Goal: Information Seeking & Learning: Learn about a topic

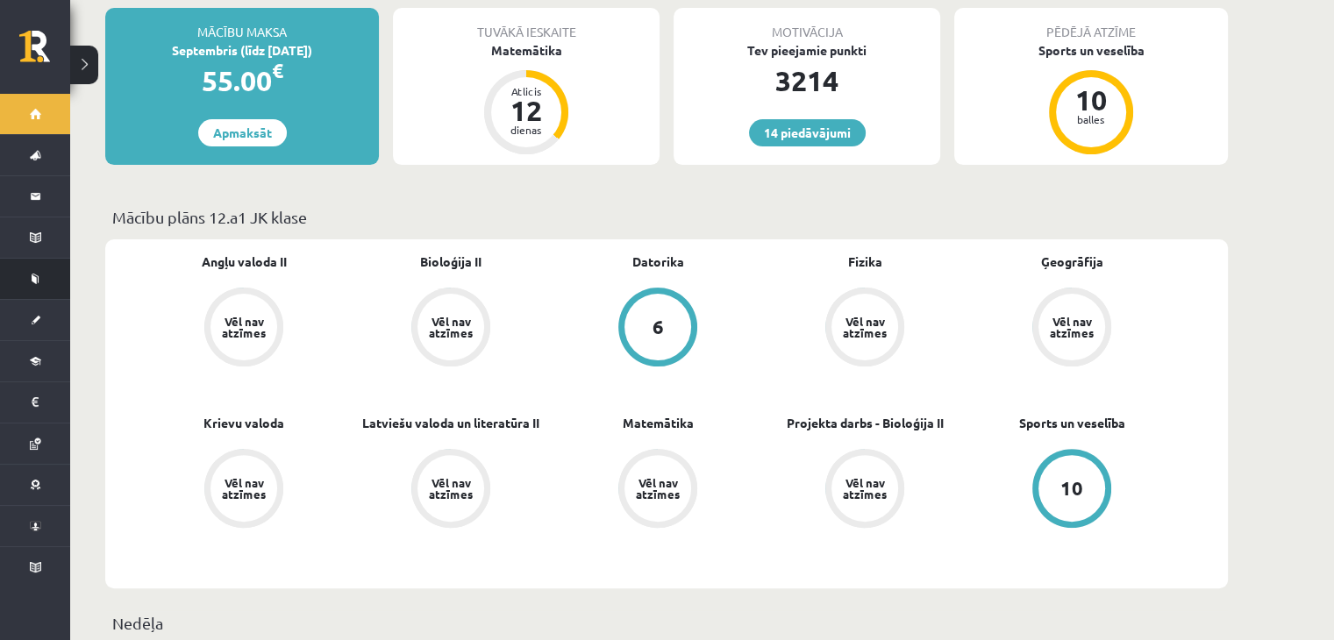
scroll to position [439, 0]
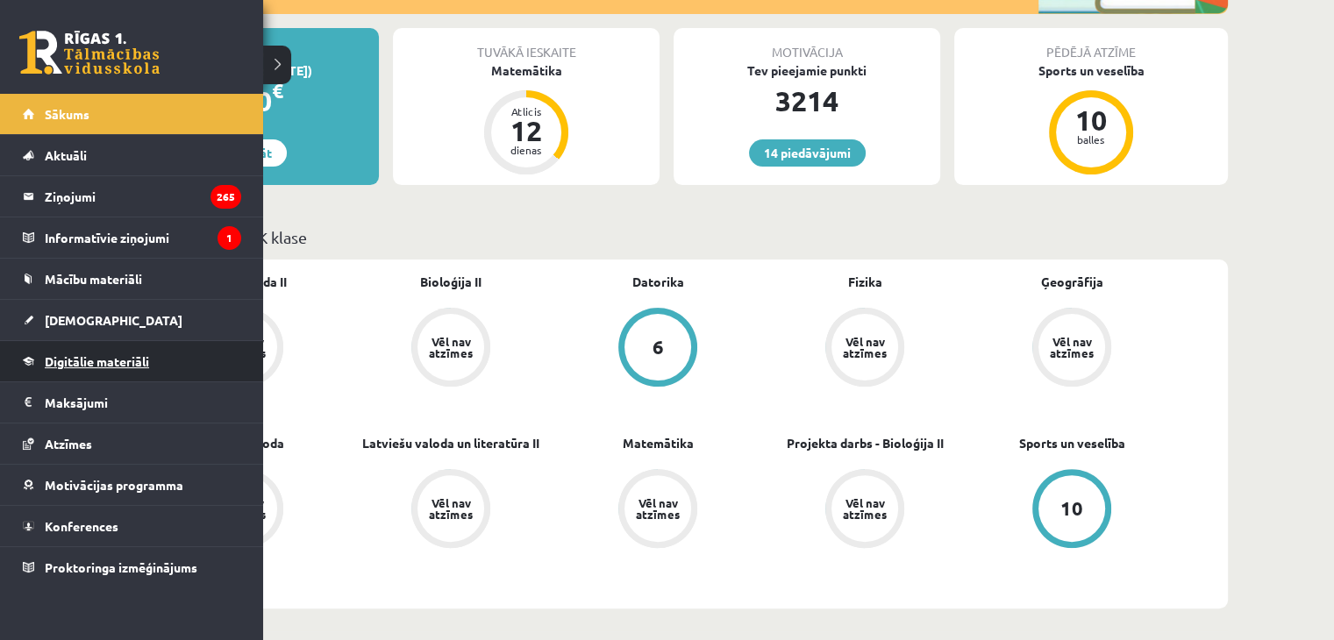
click at [99, 361] on span "Digitālie materiāli" at bounding box center [97, 362] width 104 height 16
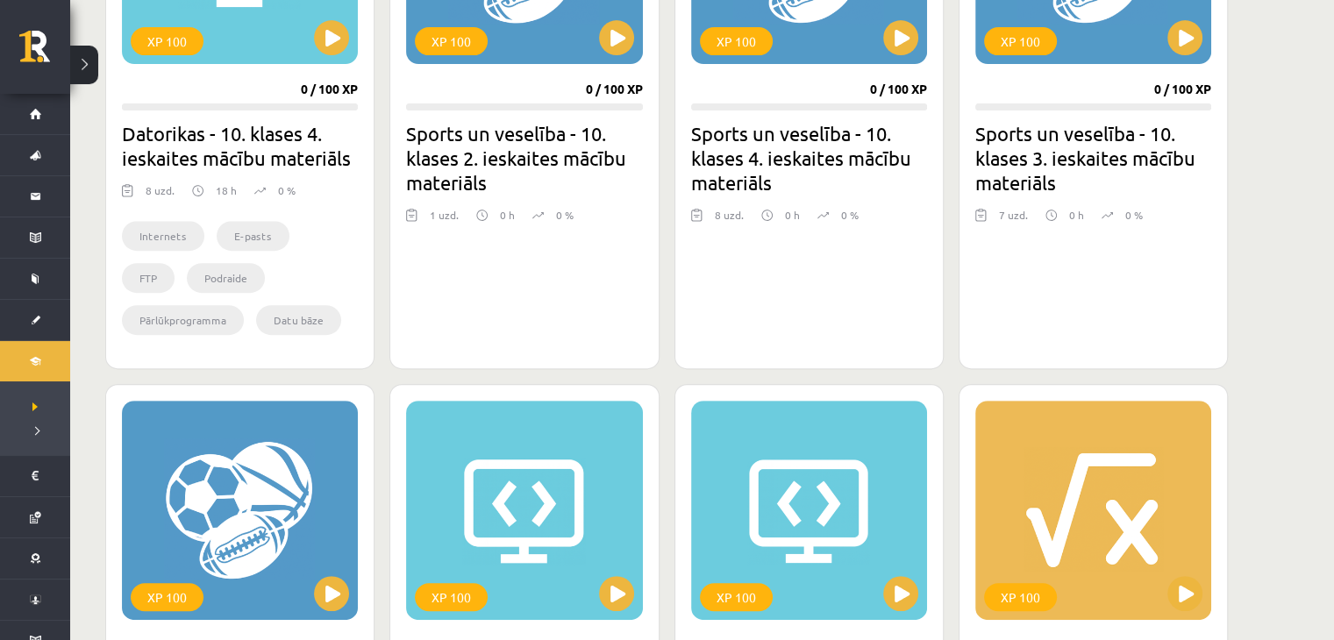
scroll to position [965, 0]
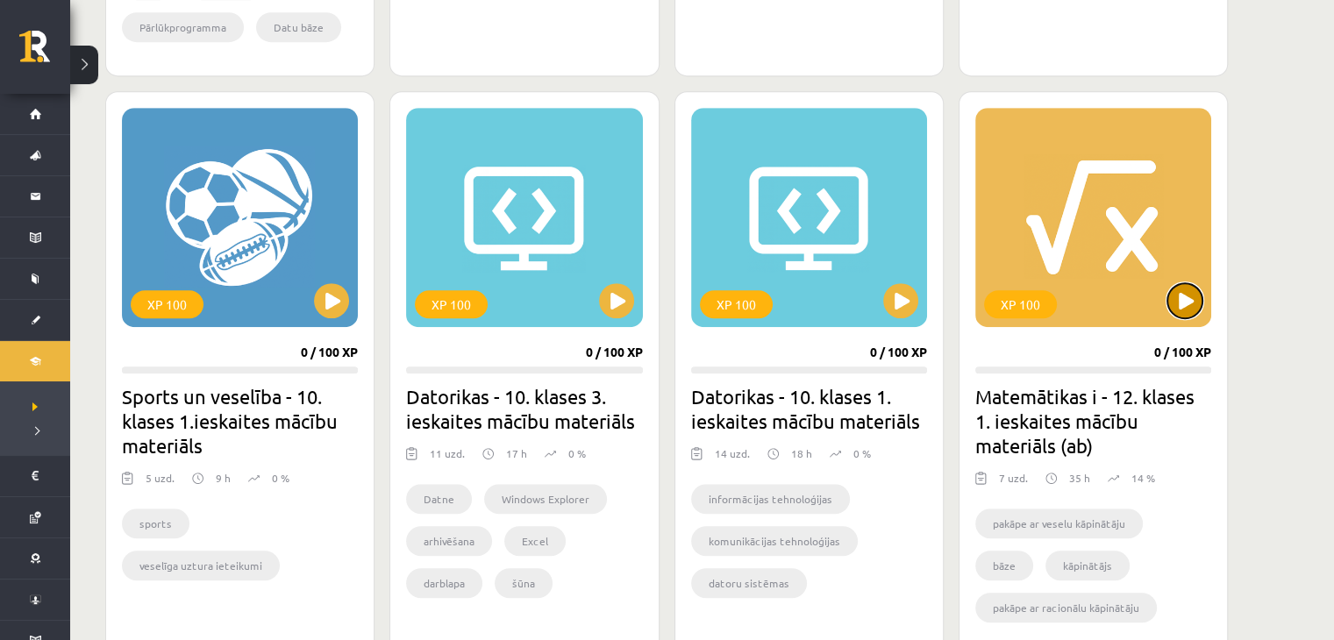
click at [1196, 303] on button at bounding box center [1185, 300] width 35 height 35
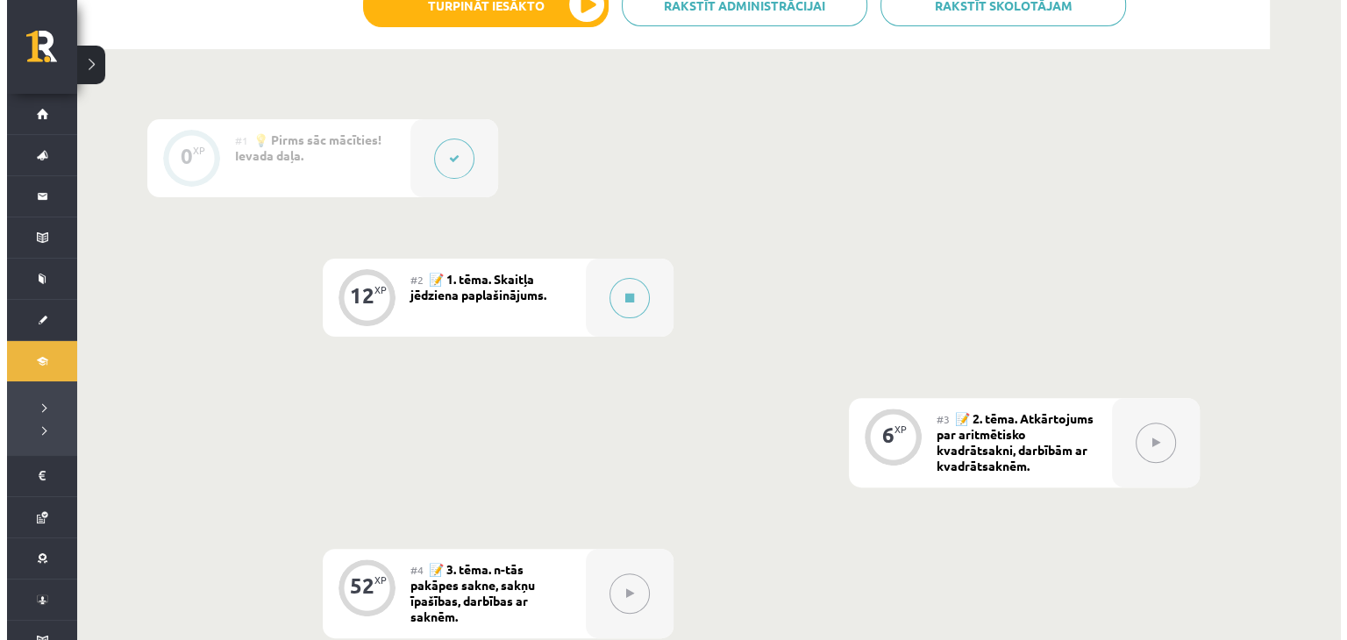
scroll to position [481, 0]
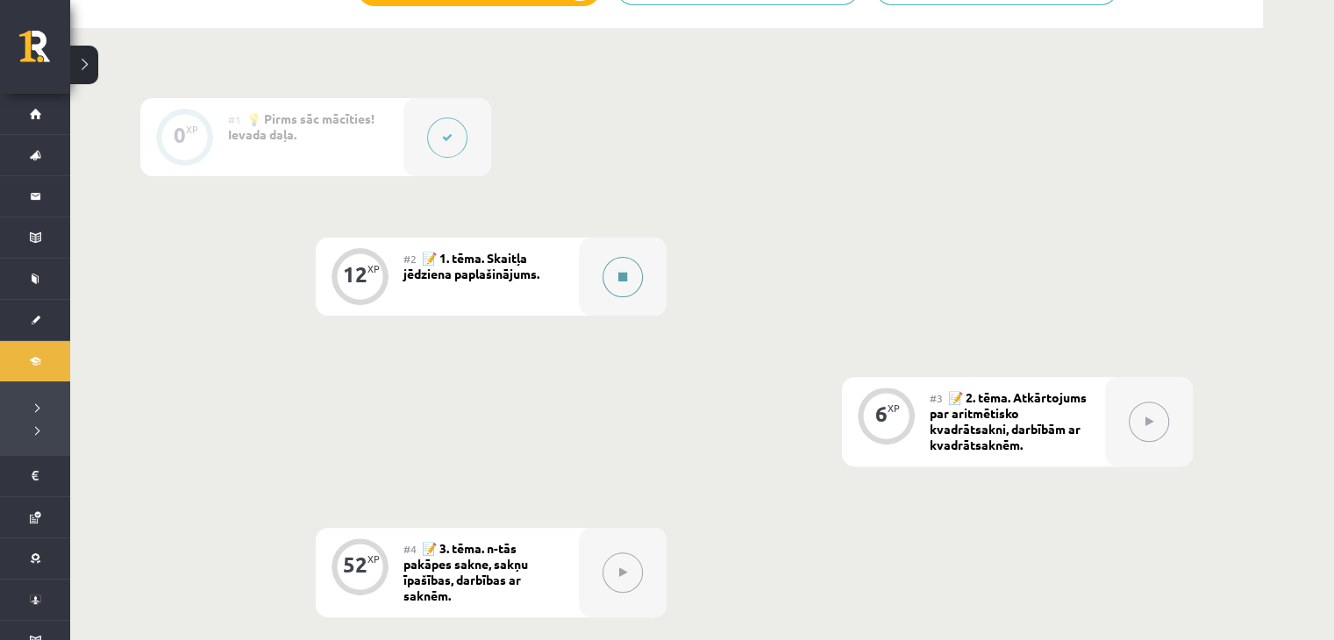
click at [628, 276] on button at bounding box center [623, 277] width 40 height 40
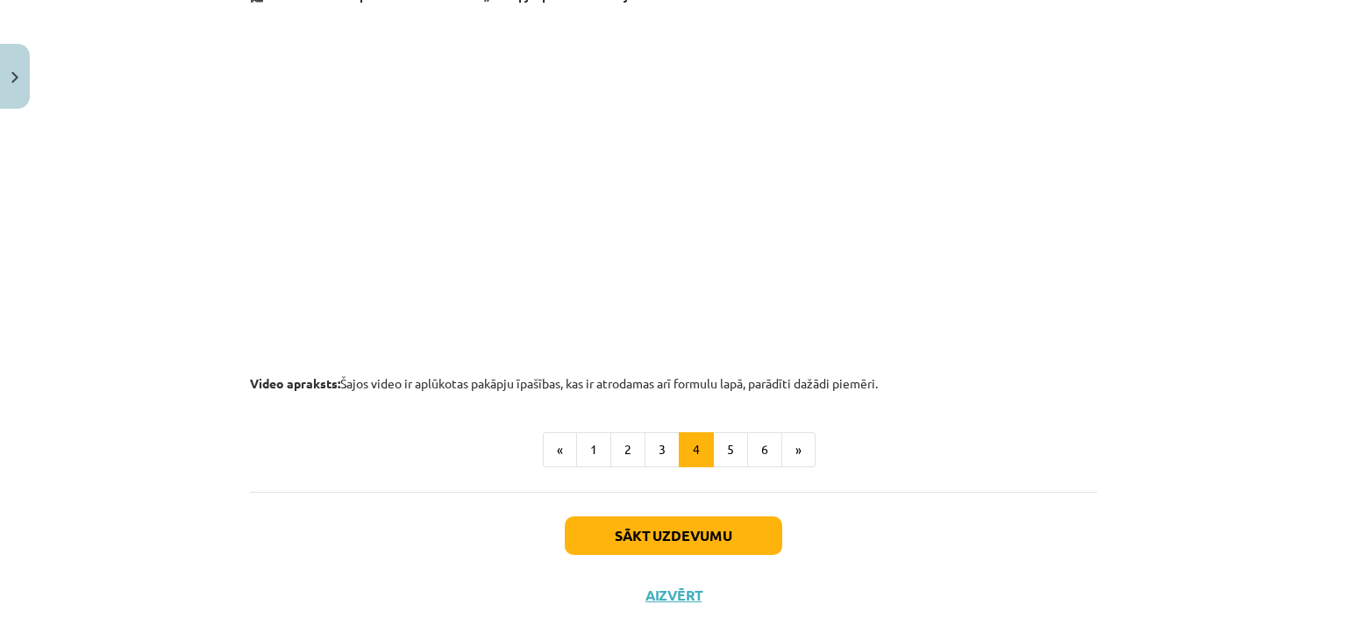
scroll to position [1818, 0]
click at [727, 447] on button "5" at bounding box center [730, 449] width 35 height 35
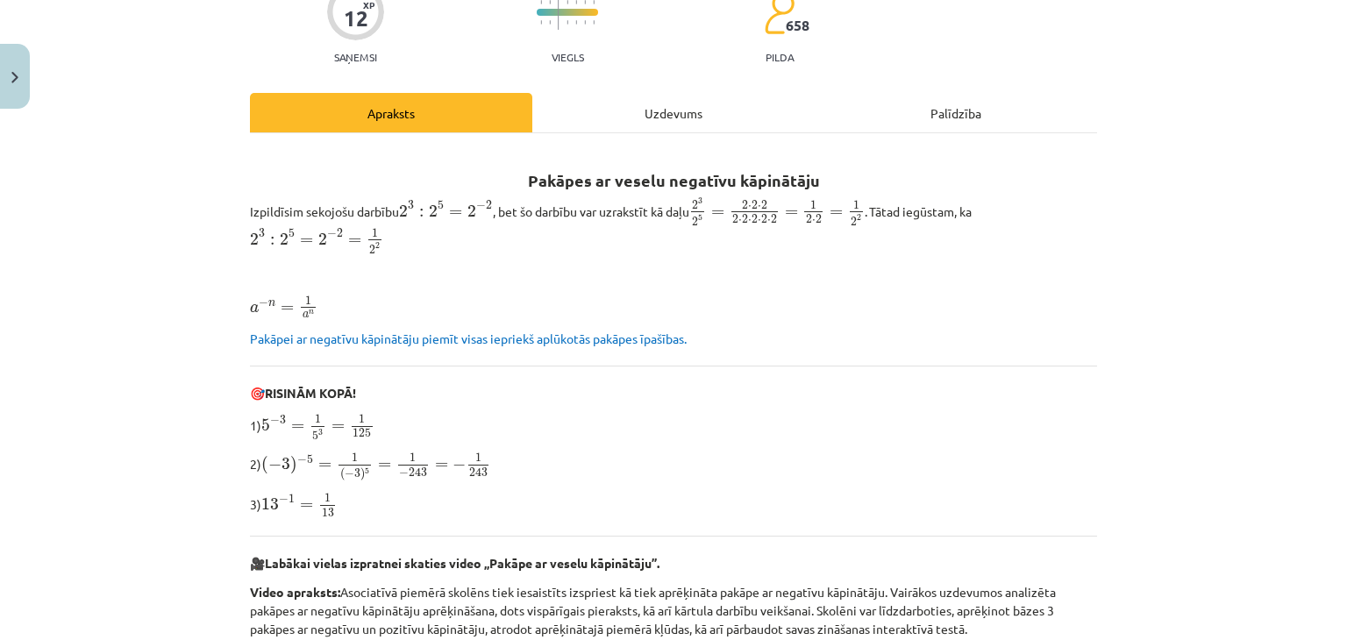
scroll to position [139, 0]
